Goal: Transaction & Acquisition: Purchase product/service

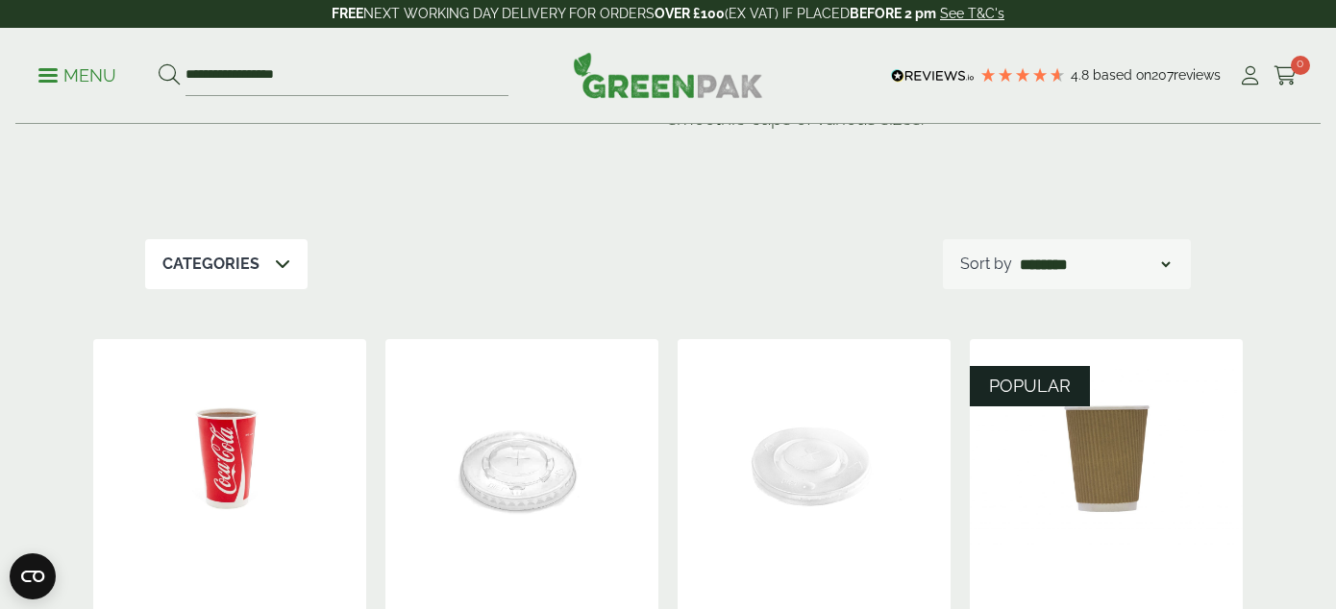
scroll to position [170, 0]
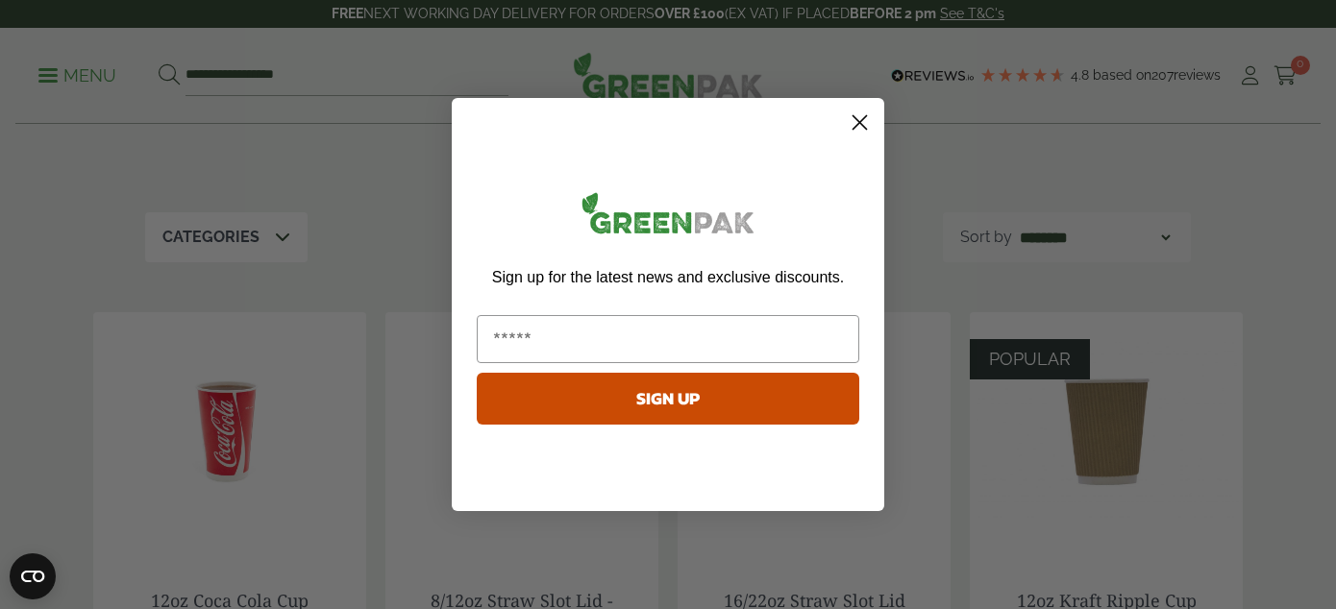
click at [860, 117] on circle "Close dialog" at bounding box center [860, 123] width 32 height 32
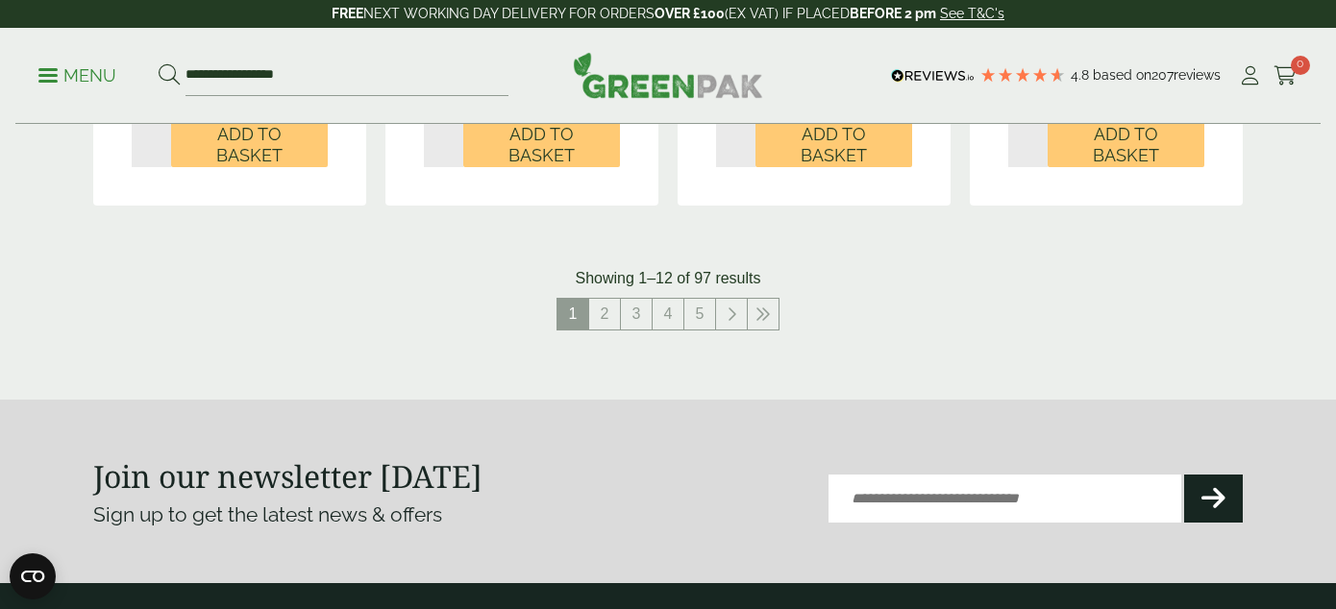
scroll to position [2169, 0]
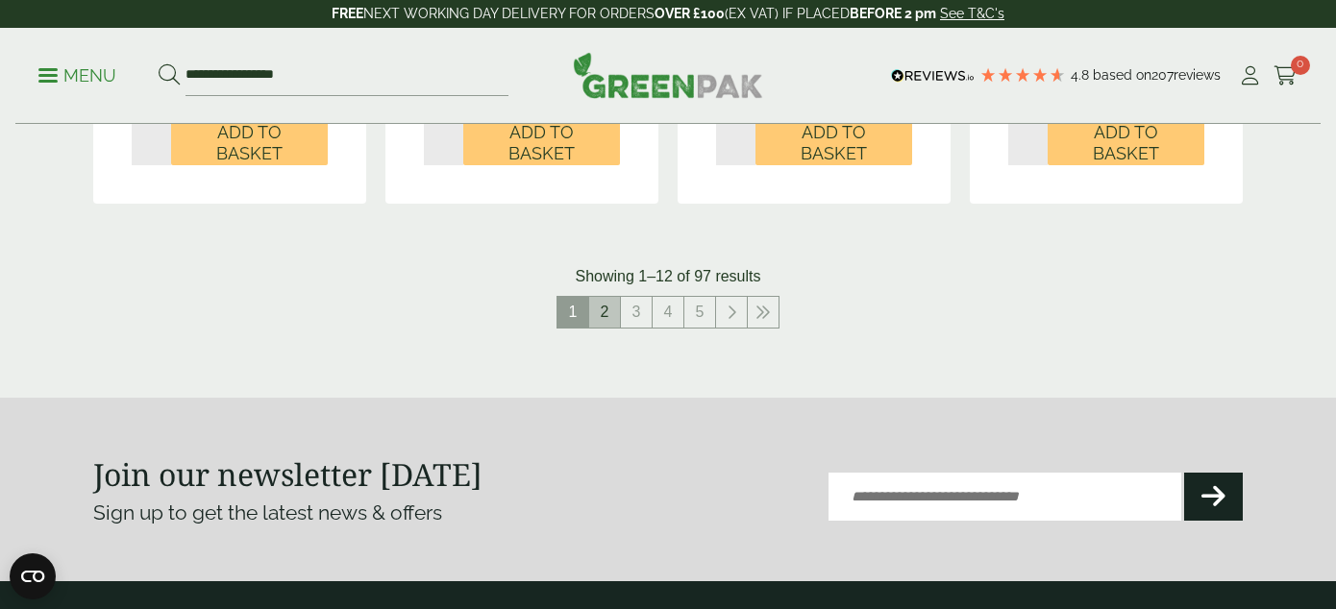
click at [603, 312] on link "2" at bounding box center [604, 312] width 31 height 31
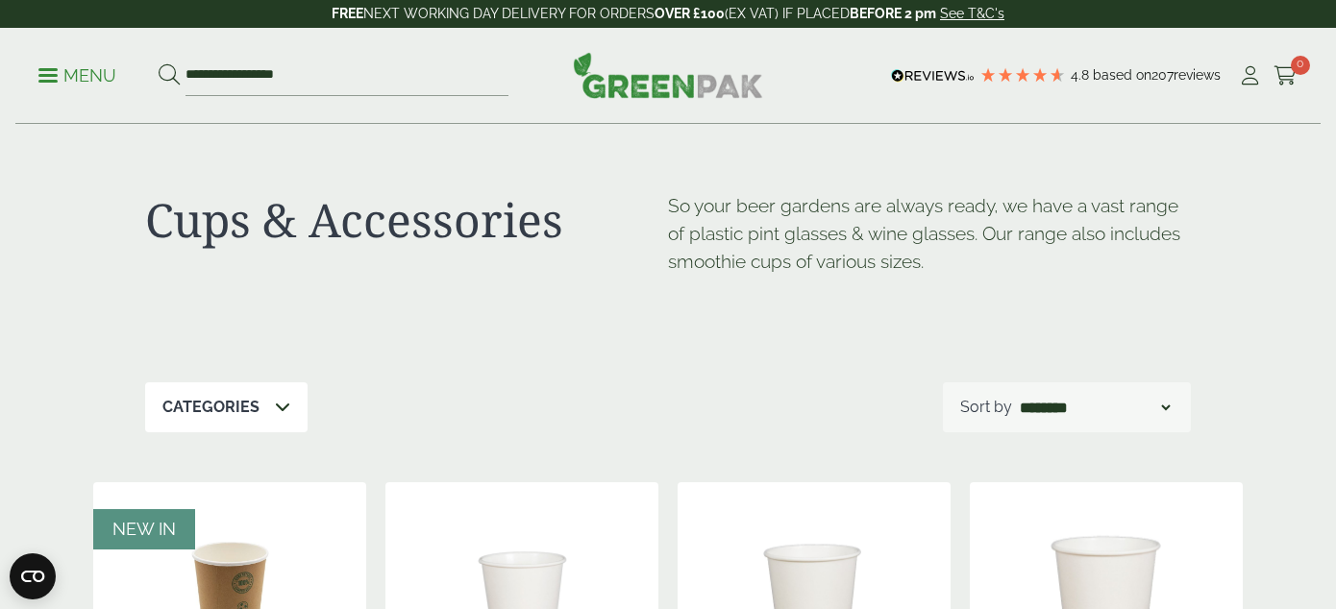
click at [82, 81] on p "Menu" at bounding box center [77, 75] width 78 height 23
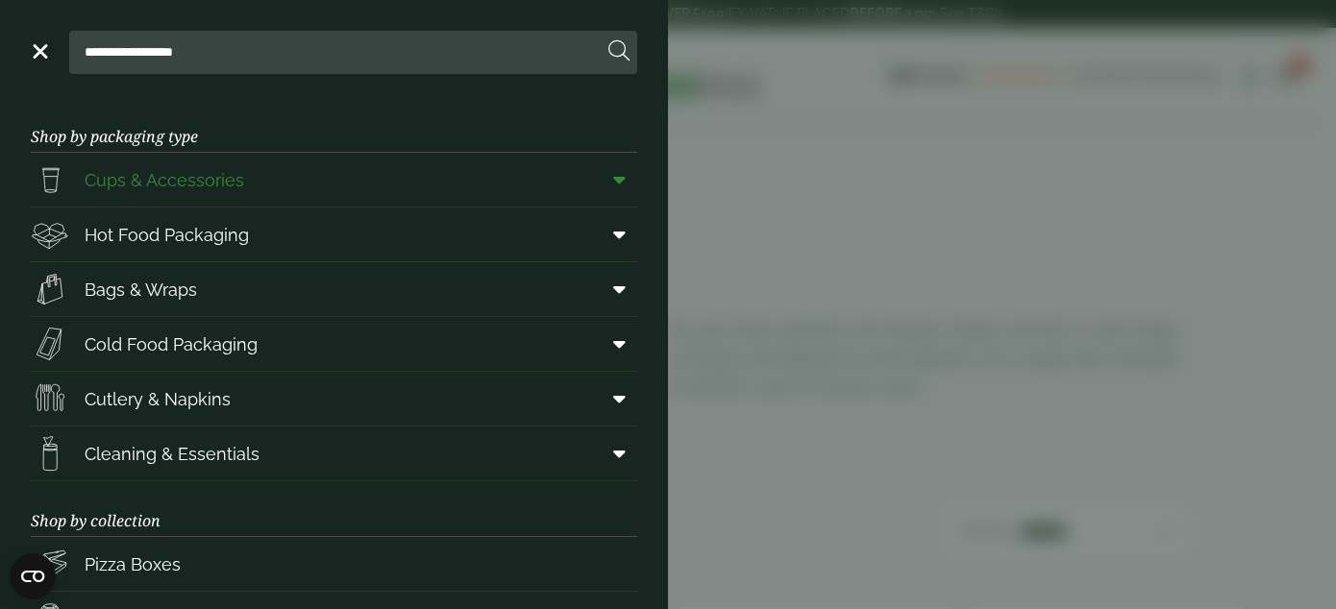
click at [620, 181] on icon at bounding box center [619, 179] width 12 height 19
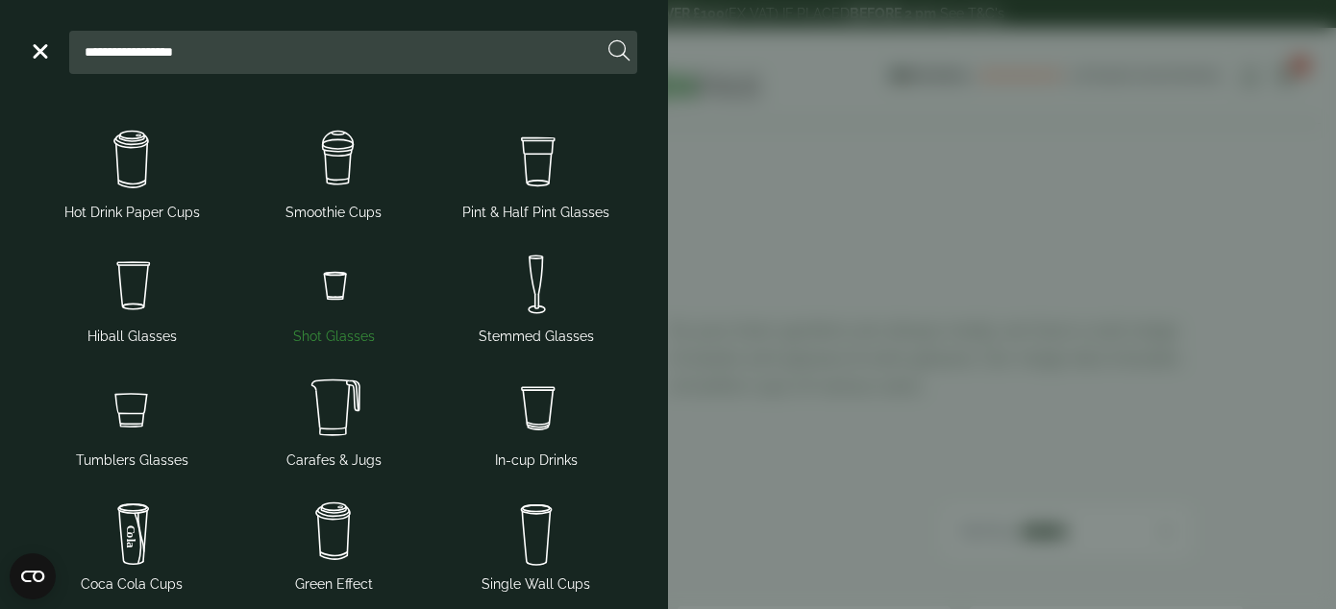
scroll to position [107, 0]
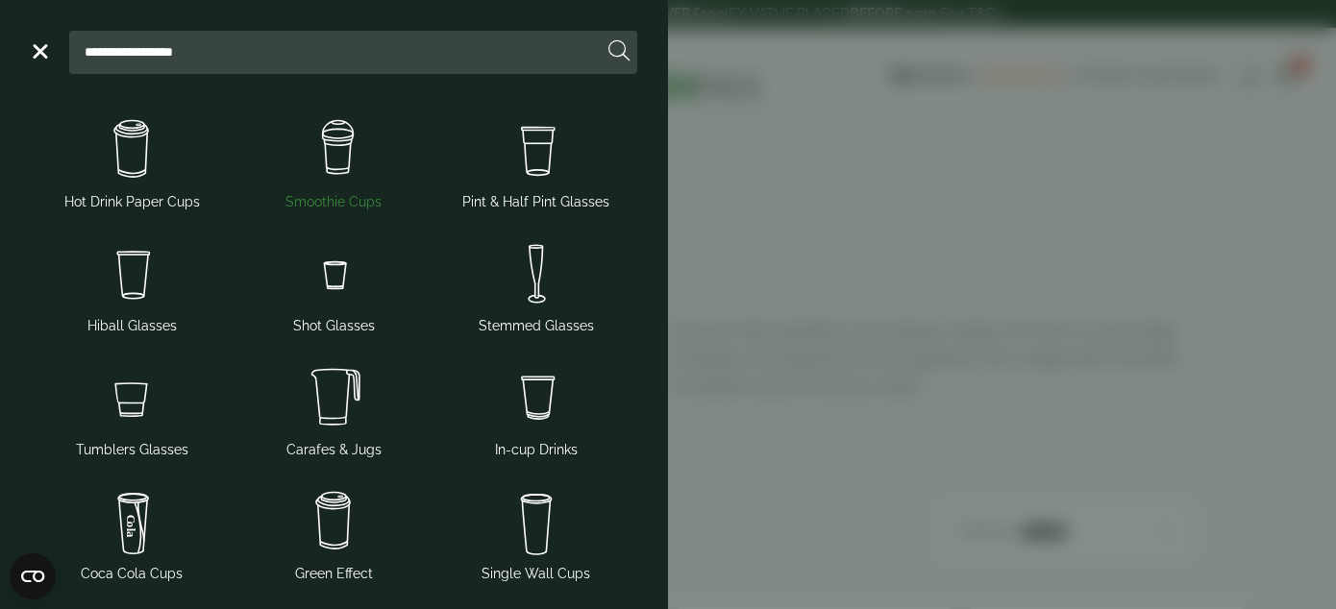
click at [335, 160] on img at bounding box center [333, 149] width 186 height 77
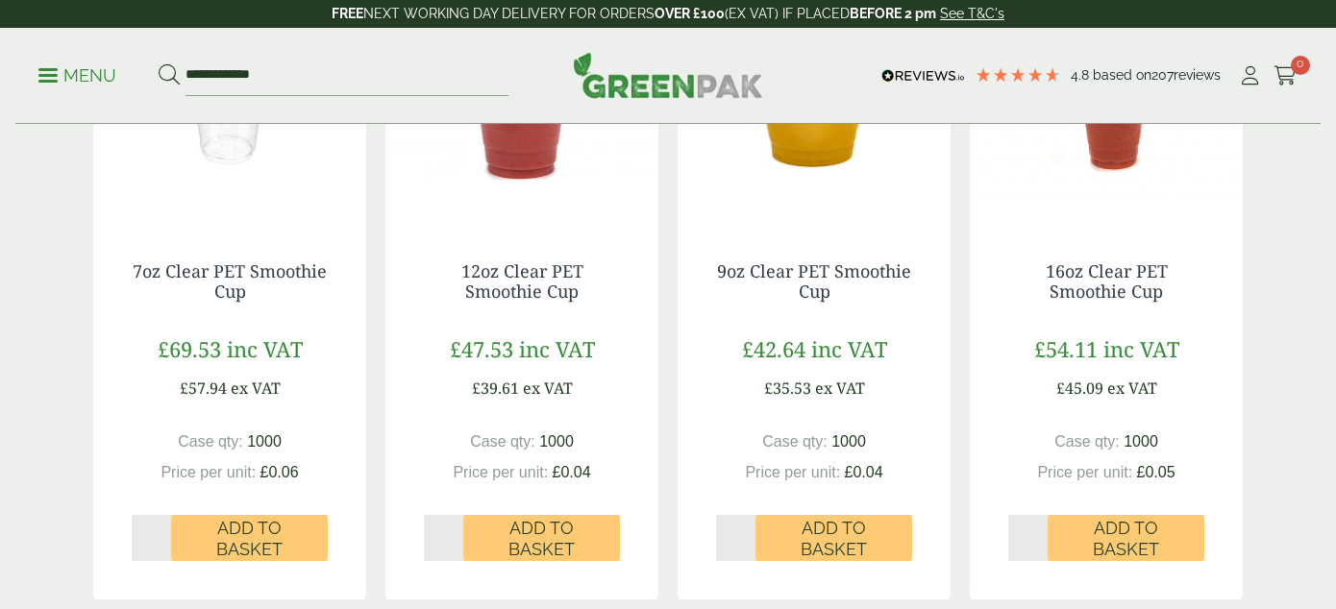
scroll to position [587, 0]
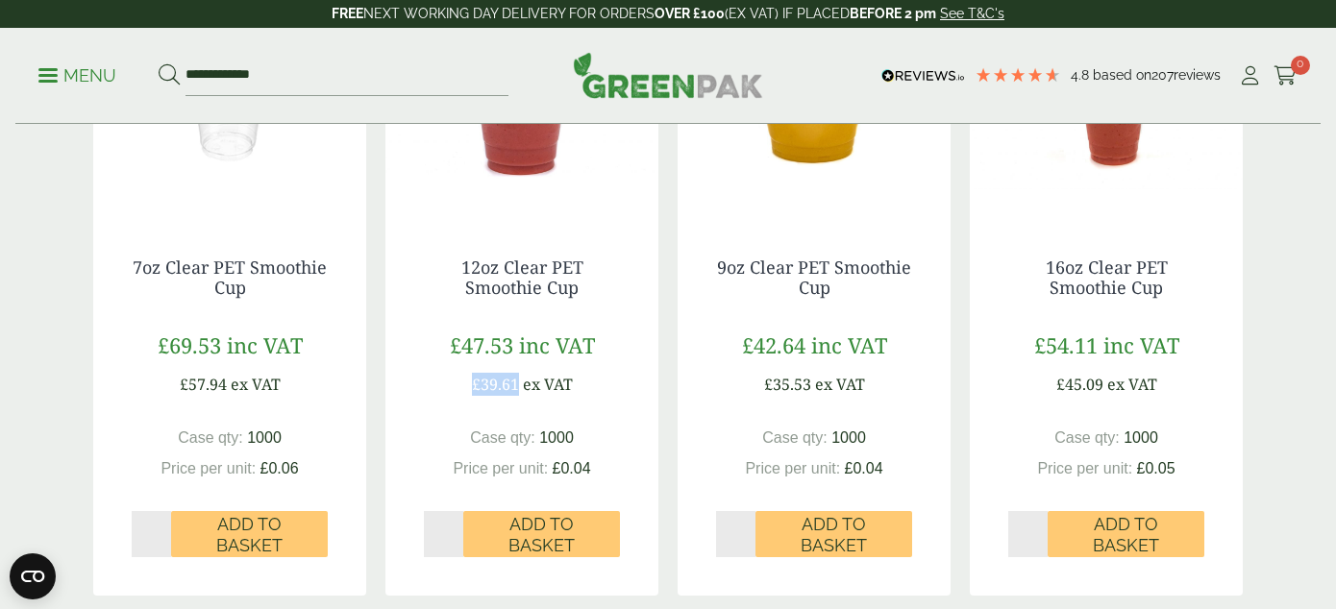
drag, startPoint x: 517, startPoint y: 380, endPoint x: 457, endPoint y: 382, distance: 59.6
click at [457, 382] on div "£47.53 inc VAT £39.61 ex VAT" at bounding box center [522, 363] width 196 height 66
copy span "£39.61"
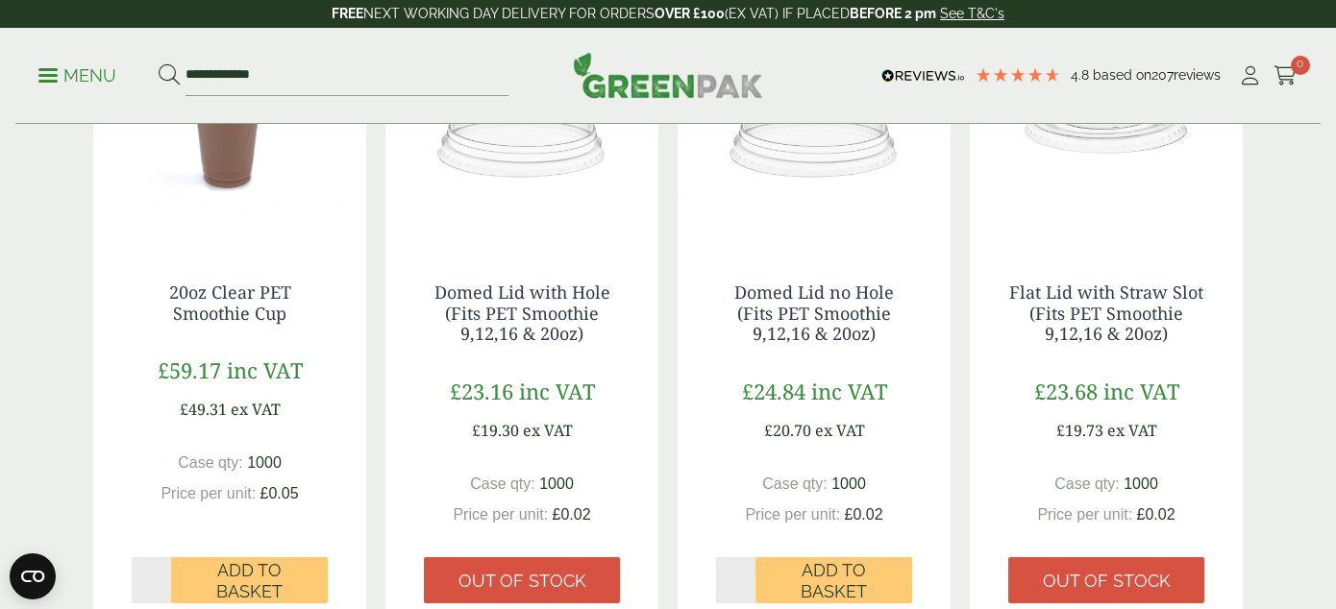
scroll to position [1203, 0]
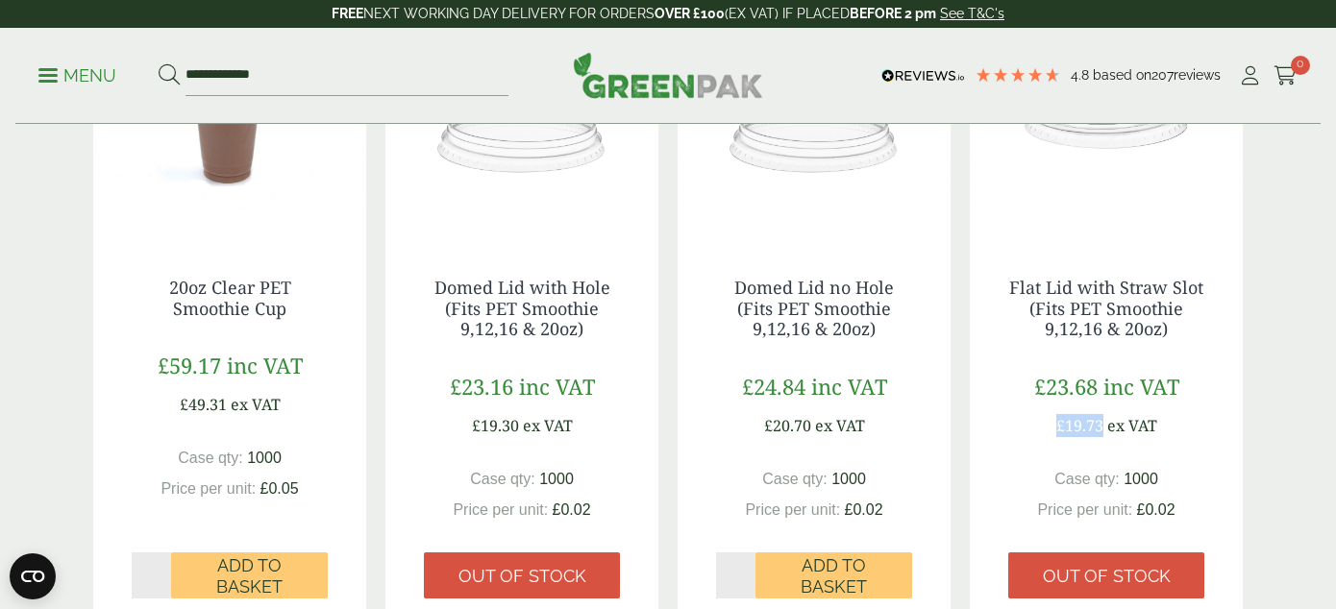
drag, startPoint x: 1102, startPoint y: 419, endPoint x: 1055, endPoint y: 417, distance: 47.1
click at [1056, 417] on p "£19.73 ex VAT" at bounding box center [1106, 425] width 101 height 23
copy span "£19.73"
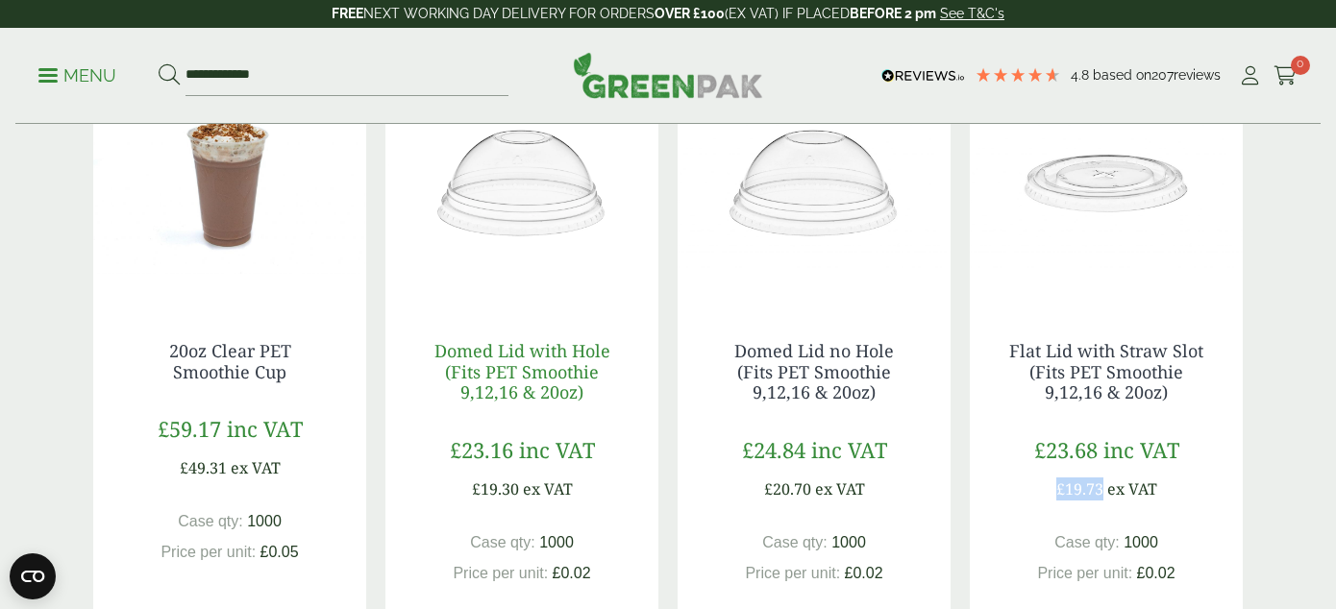
scroll to position [1132, 0]
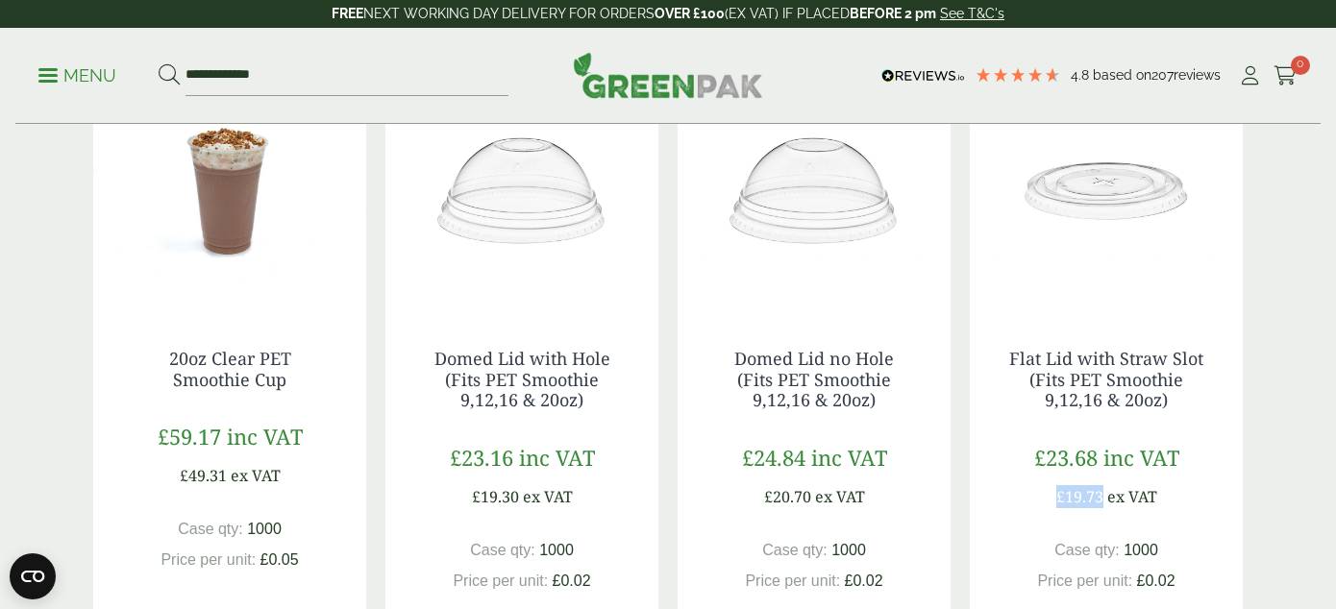
click at [61, 77] on p "Menu" at bounding box center [77, 75] width 78 height 23
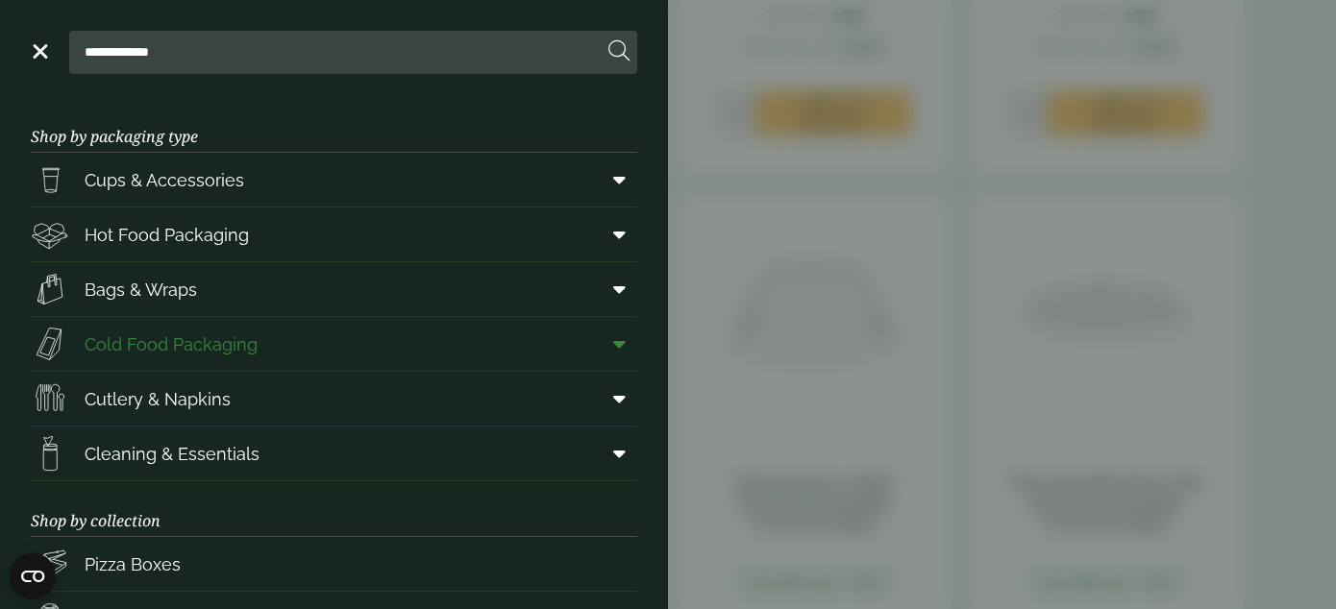
click at [607, 344] on span at bounding box center [615, 344] width 43 height 37
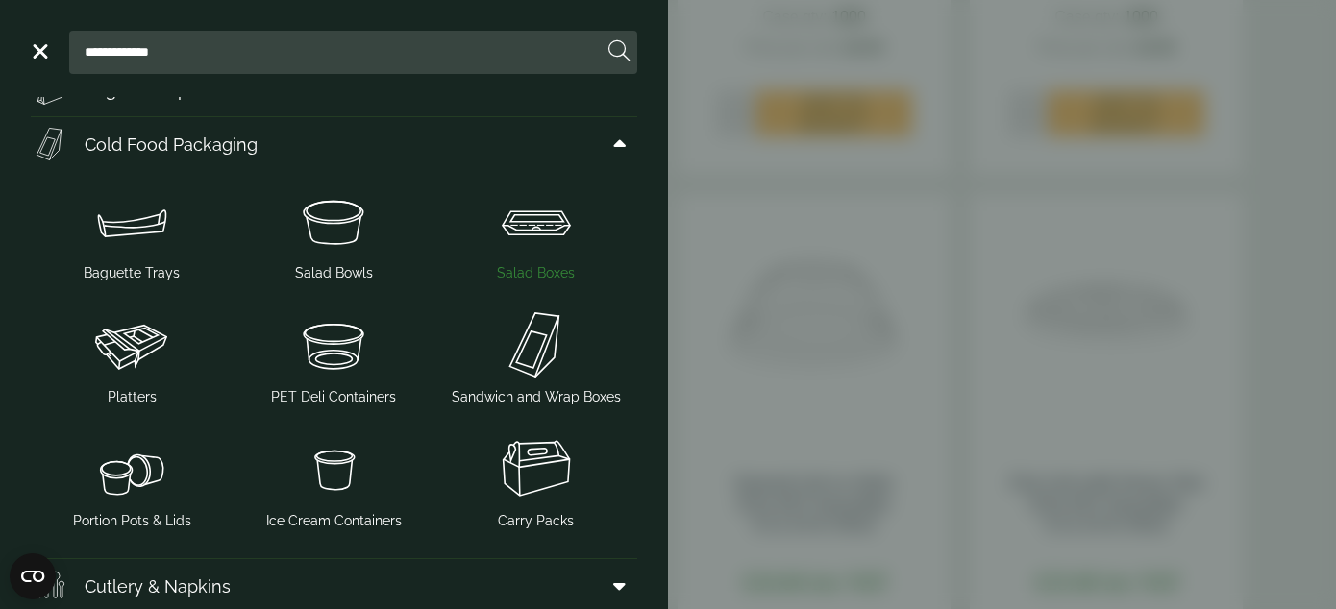
scroll to position [241, 0]
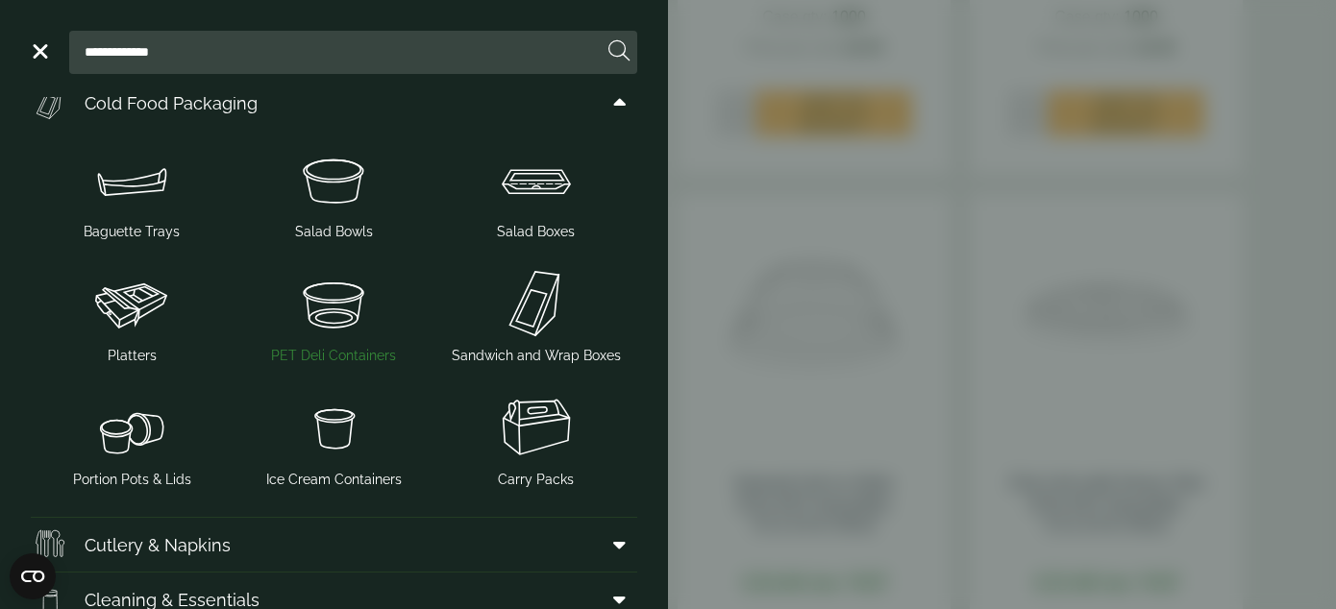
click at [380, 357] on span "PET Deli Containers" at bounding box center [333, 356] width 125 height 20
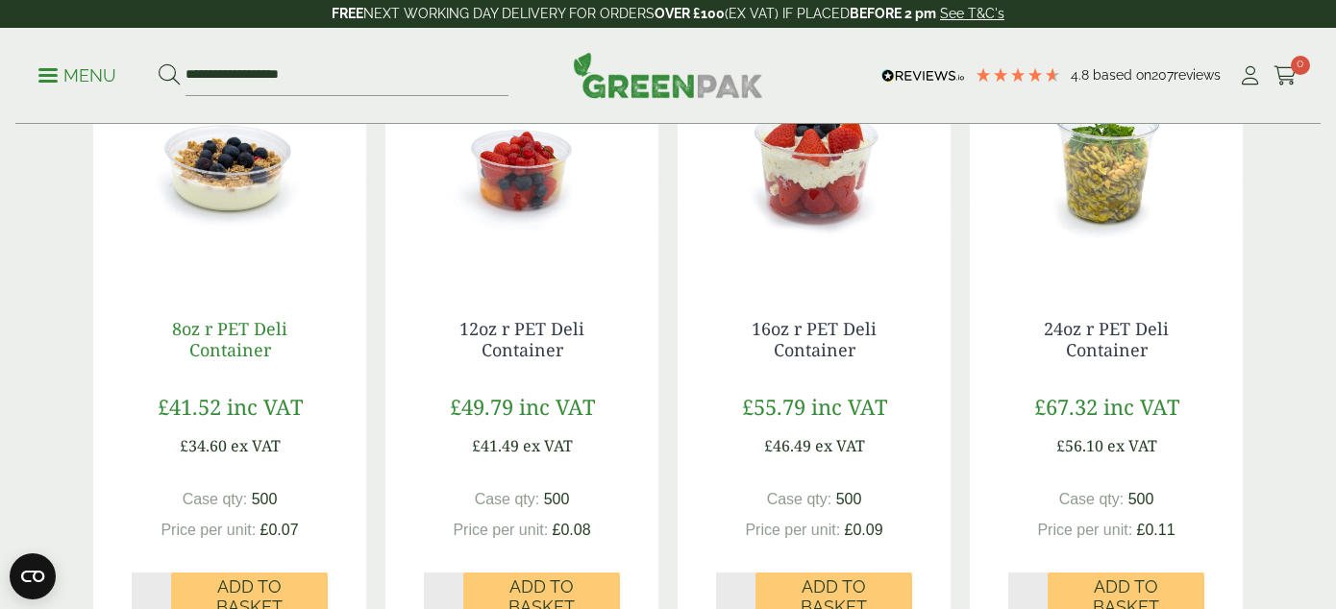
click at [221, 337] on link "8oz r PET Deli Container" at bounding box center [229, 339] width 115 height 44
click at [213, 182] on img at bounding box center [229, 160] width 273 height 240
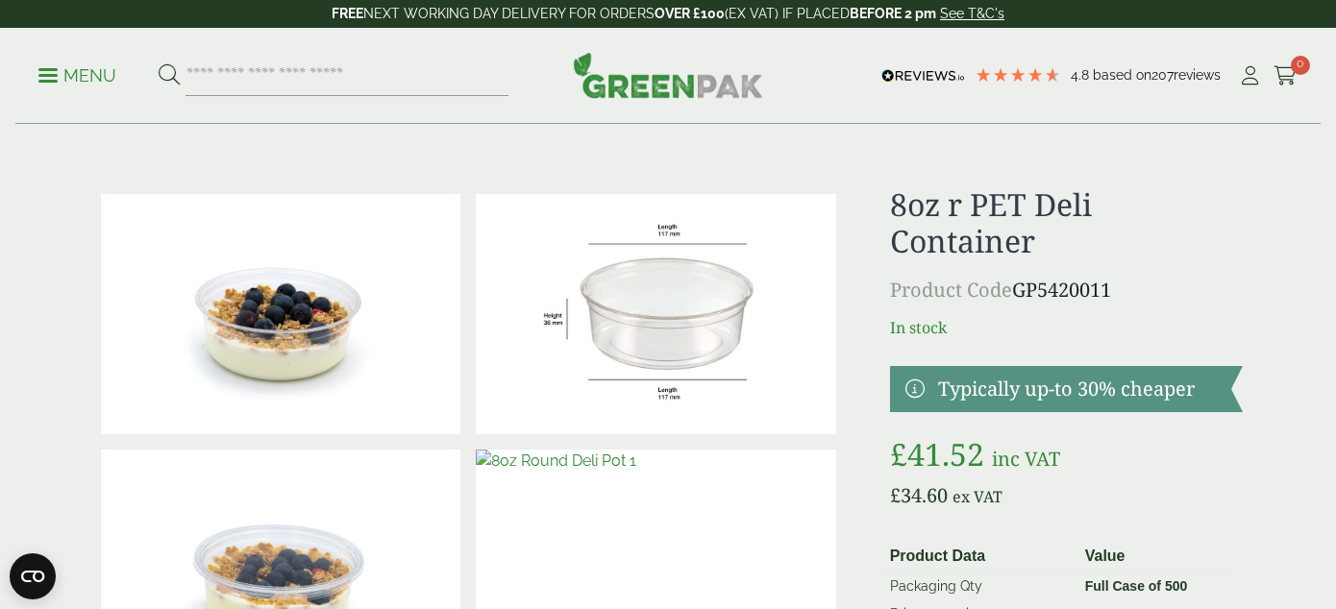
click at [75, 82] on p "Menu" at bounding box center [77, 75] width 78 height 23
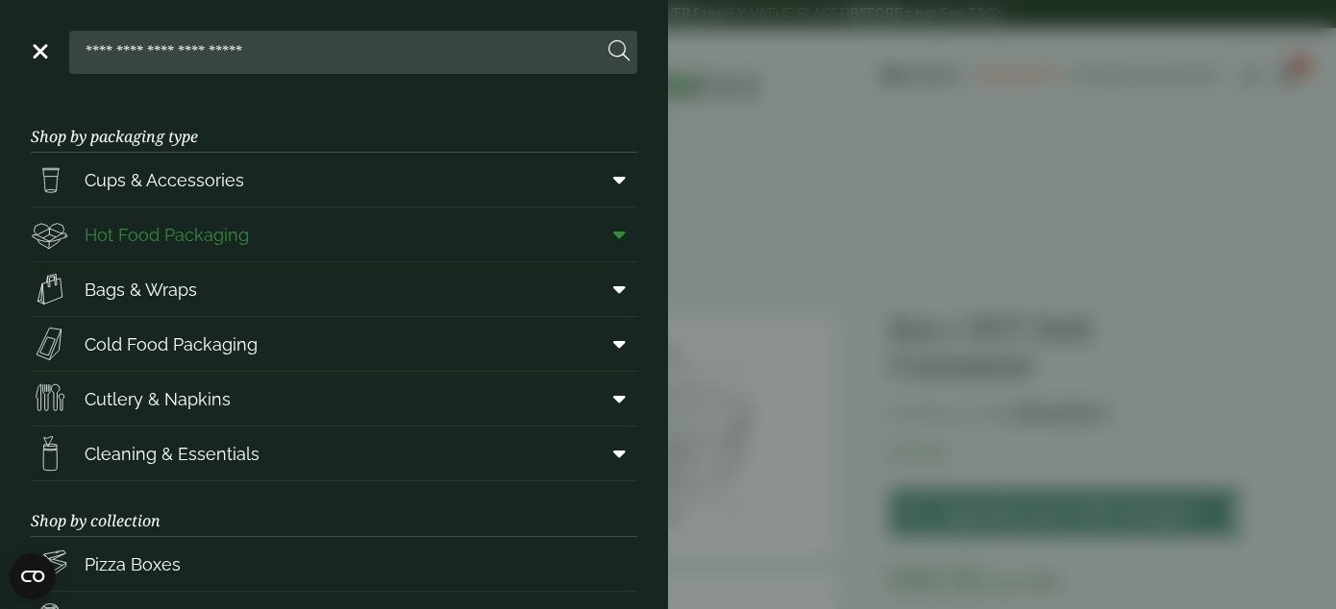
click at [627, 233] on span at bounding box center [615, 234] width 43 height 37
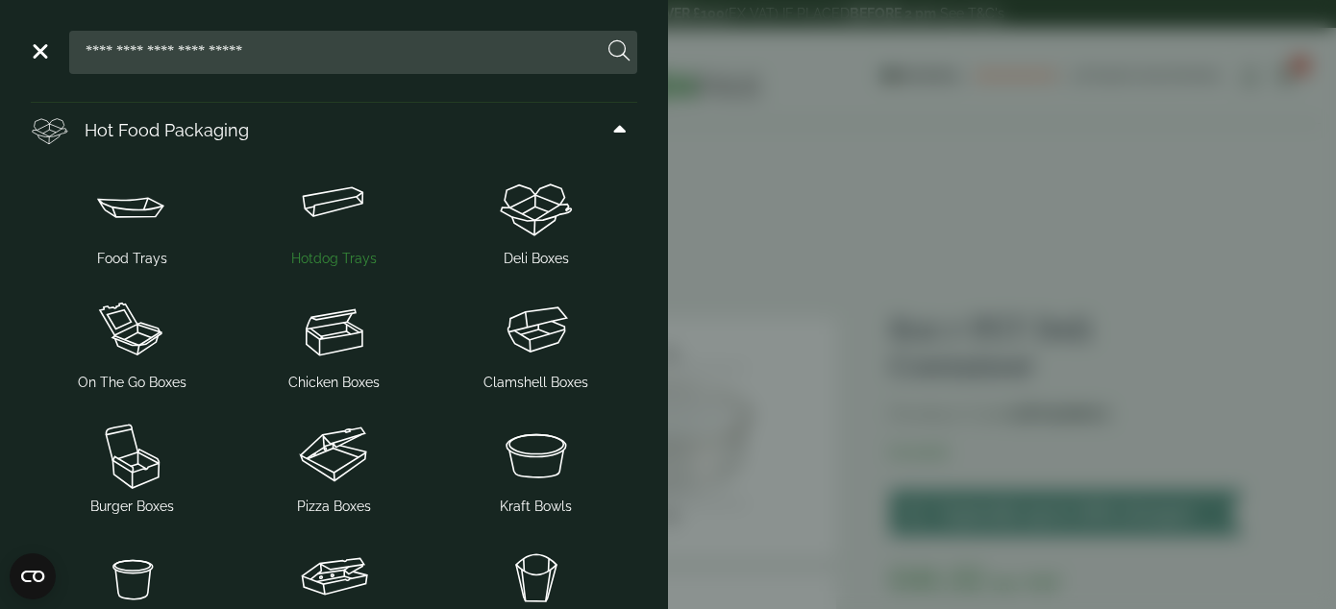
scroll to position [154, 0]
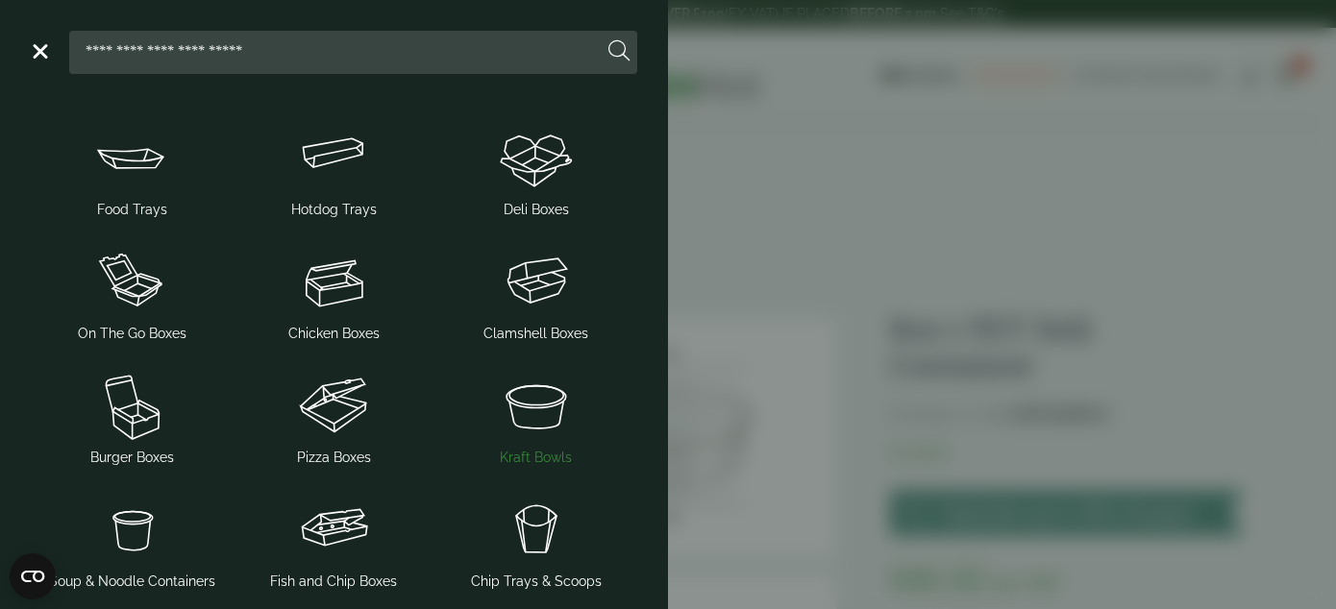
click at [527, 407] on img at bounding box center [536, 405] width 186 height 77
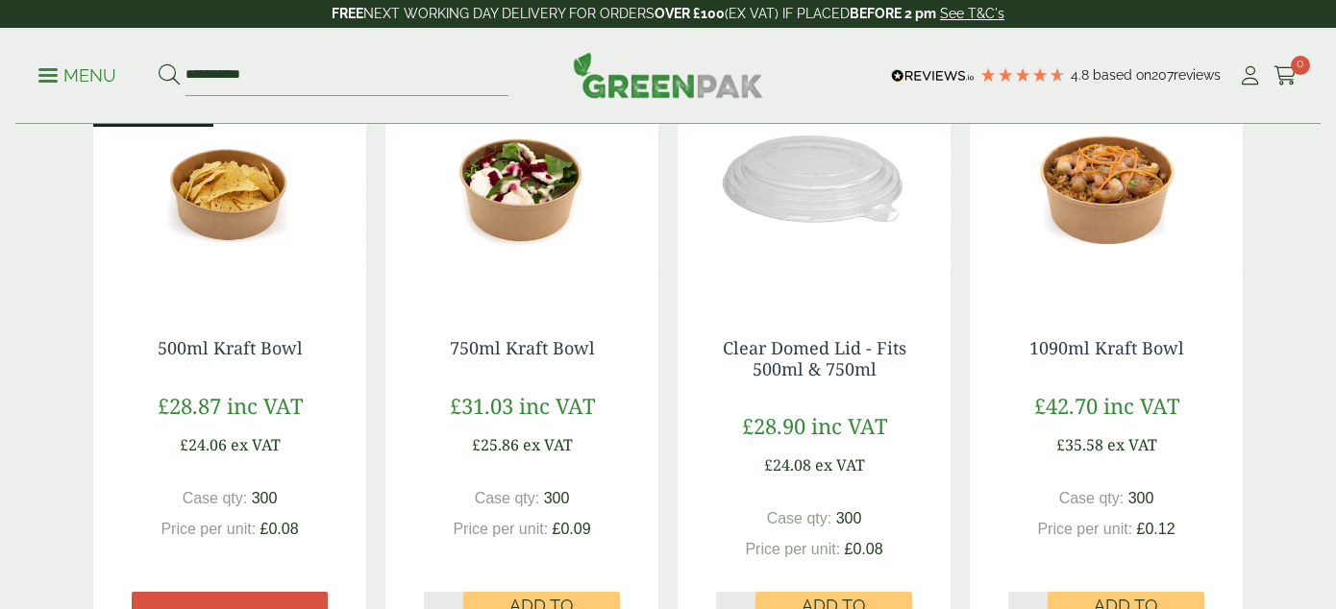
scroll to position [469, 0]
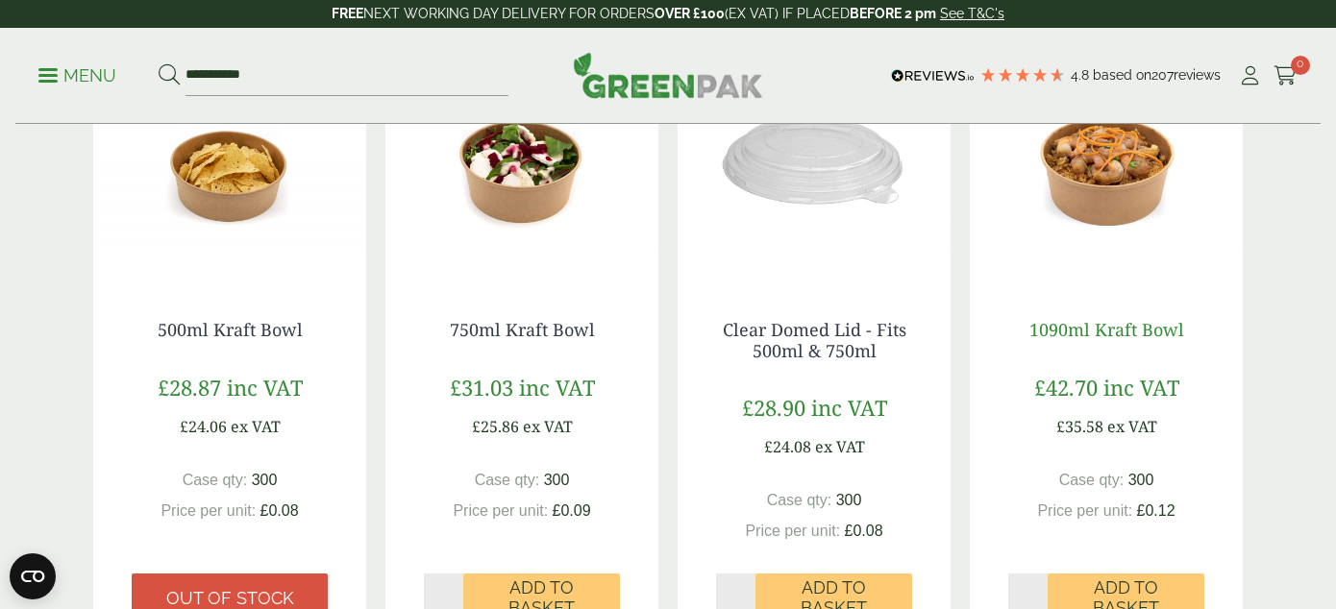
click at [1085, 331] on link "1090ml Kraft Bowl" at bounding box center [1106, 329] width 155 height 23
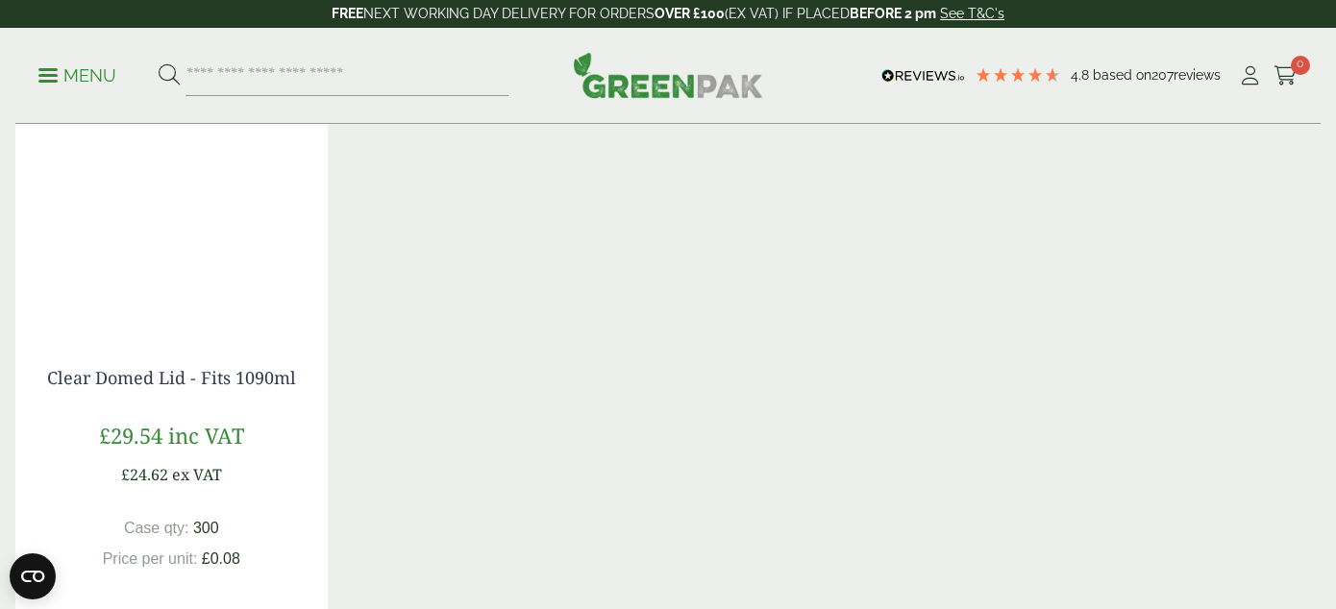
click at [58, 70] on p "Menu" at bounding box center [77, 75] width 78 height 23
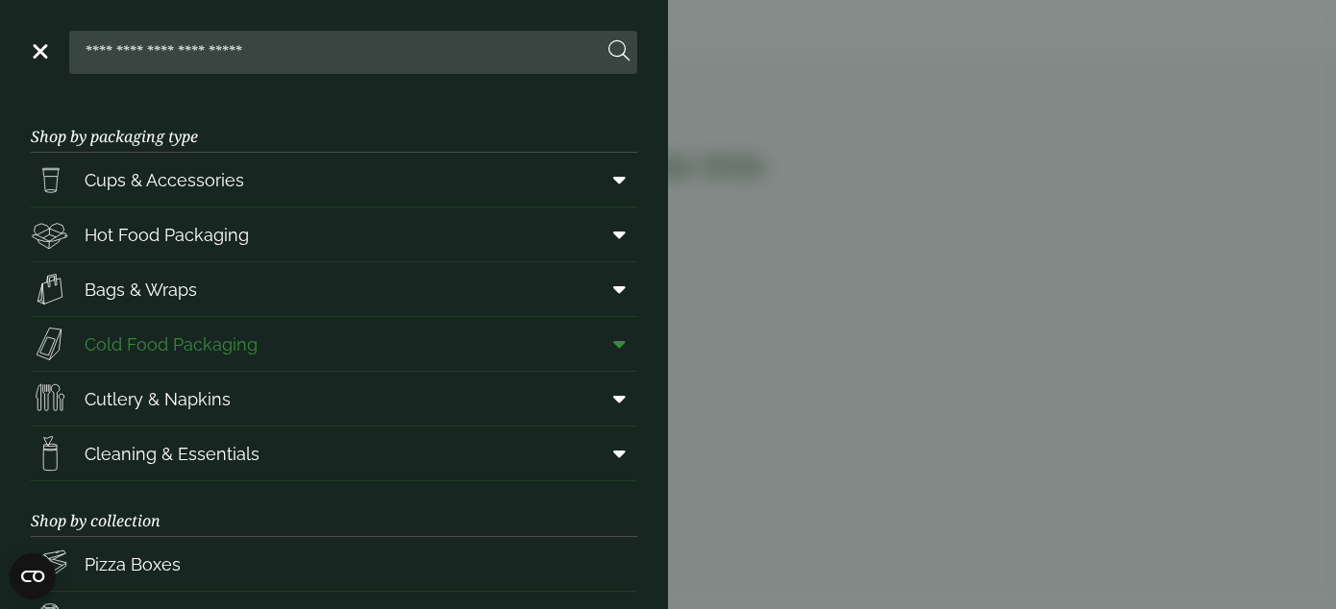
click at [617, 334] on icon at bounding box center [619, 343] width 12 height 19
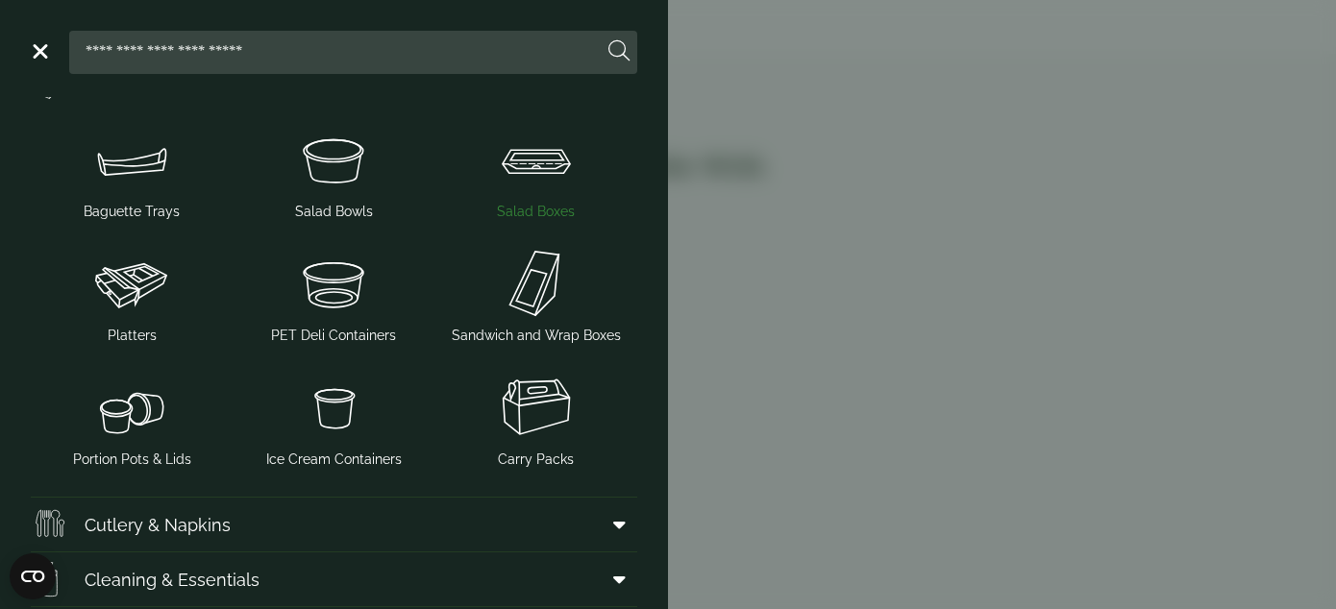
scroll to position [274, 0]
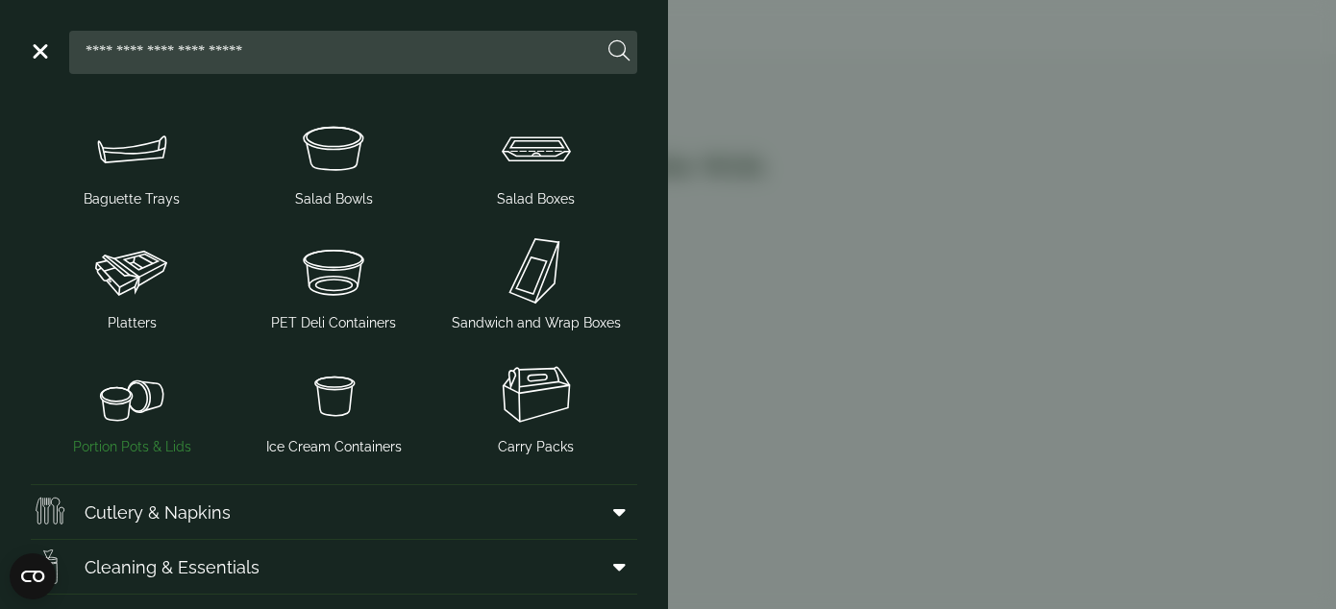
click at [130, 415] on img at bounding box center [131, 395] width 186 height 77
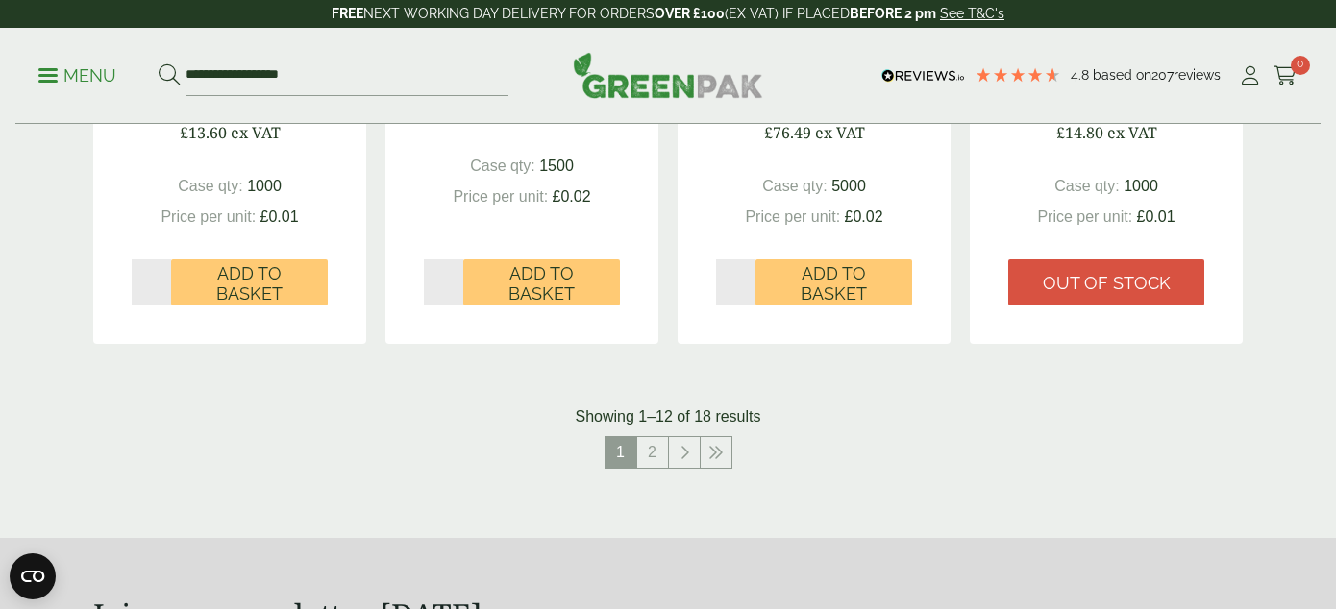
scroll to position [2074, 0]
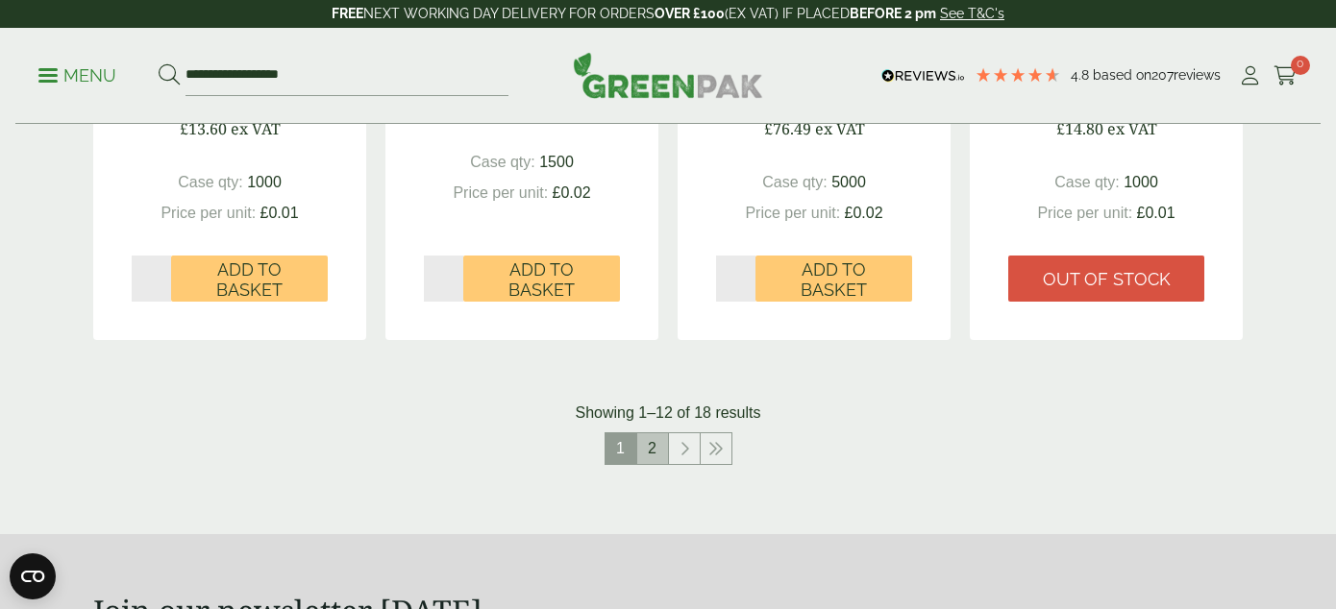
click at [655, 445] on link "2" at bounding box center [652, 448] width 31 height 31
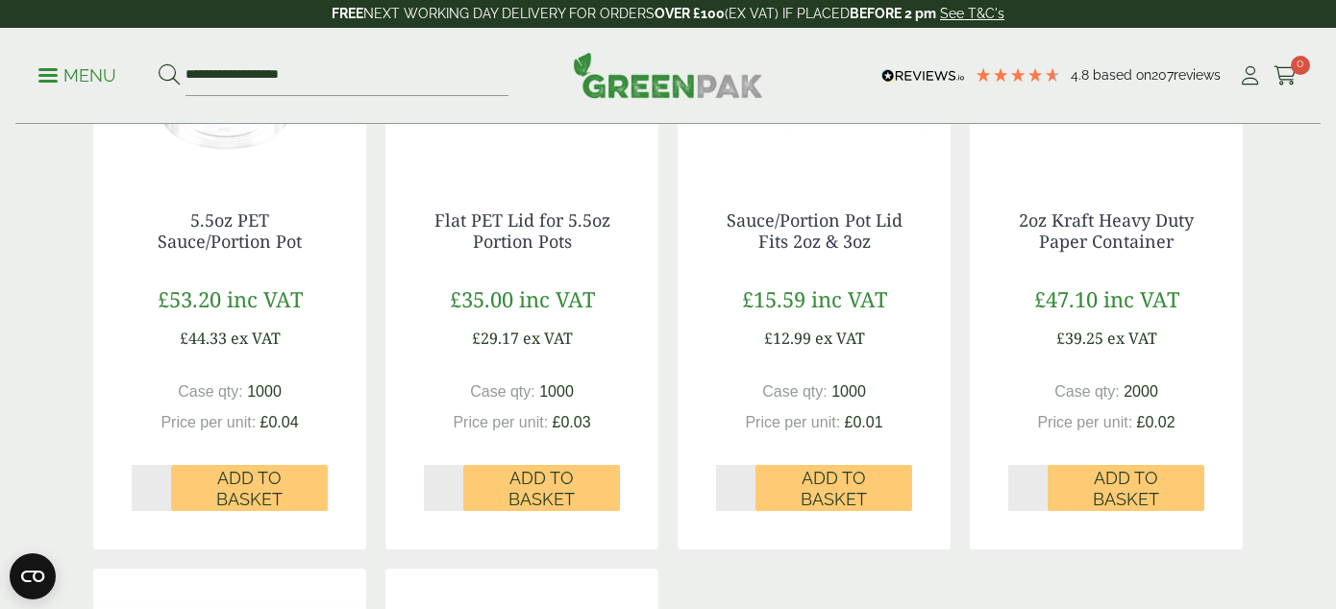
scroll to position [560, 0]
